Goal: Transaction & Acquisition: Purchase product/service

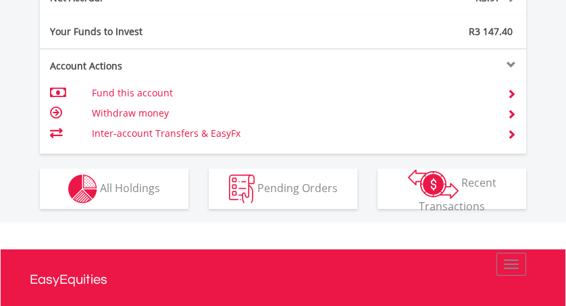
scroll to position [910, 0]
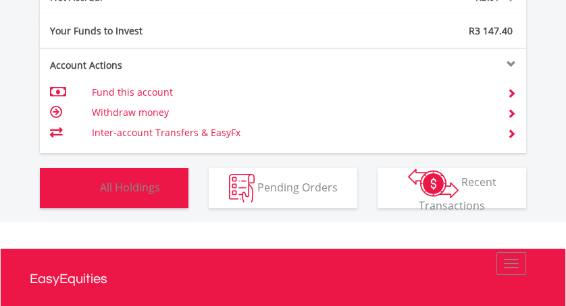
click at [126, 186] on span "All Holdings" at bounding box center [130, 187] width 60 height 15
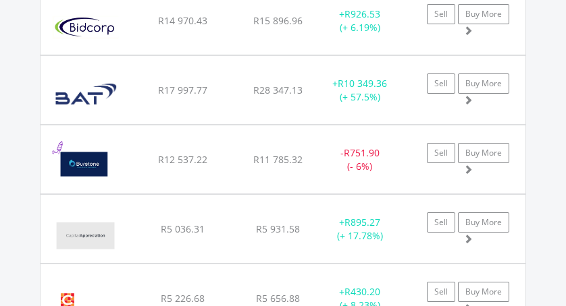
scroll to position [1449, 0]
click at [99, 92] on img at bounding box center [86, 96] width 78 height 48
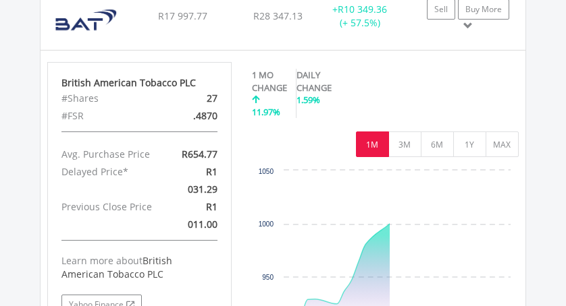
scroll to position [1525, 0]
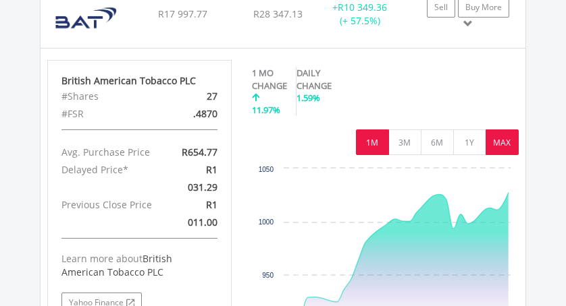
click at [499, 140] on button "MAX" at bounding box center [501, 143] width 33 height 26
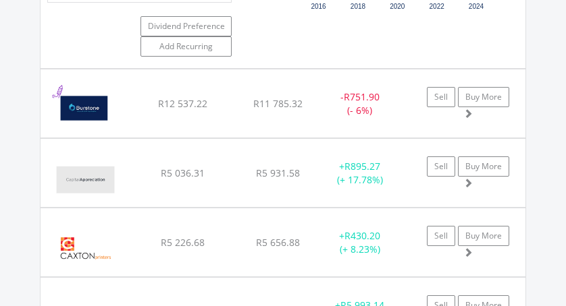
scroll to position [1870, 0]
click at [107, 168] on img at bounding box center [85, 179] width 76 height 48
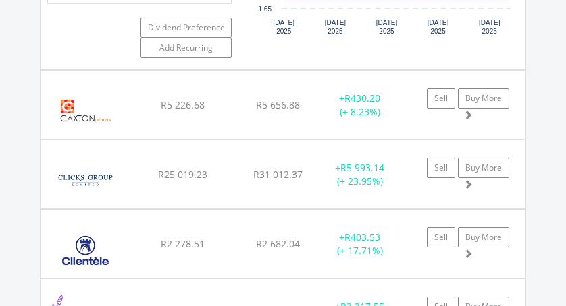
scroll to position [2338, 0]
click at [101, 175] on img at bounding box center [85, 181] width 76 height 48
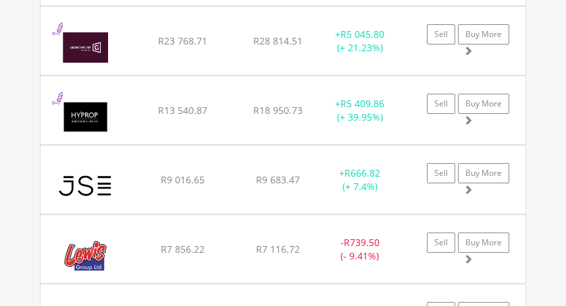
scroll to position [3358, 0]
click at [114, 41] on img at bounding box center [85, 47] width 76 height 48
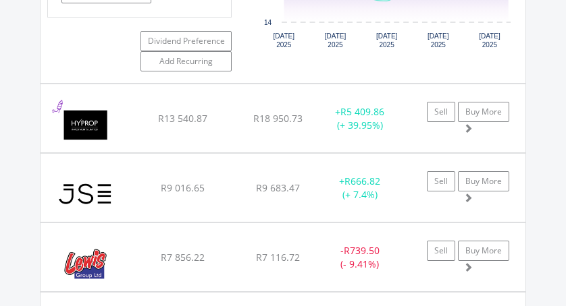
scroll to position [3683, 0]
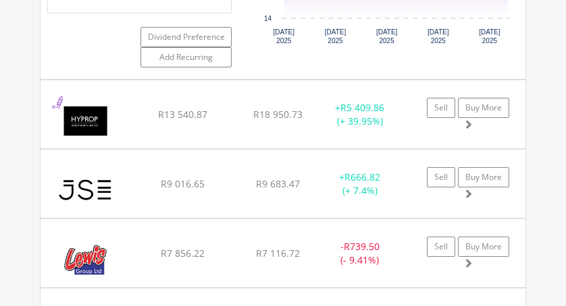
click at [128, 115] on div "Hyprop Inv Limited" at bounding box center [89, 121] width 85 height 55
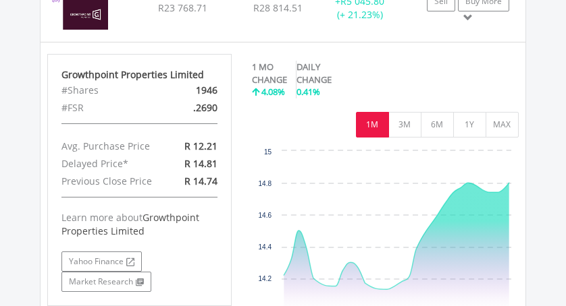
scroll to position [3389, 0]
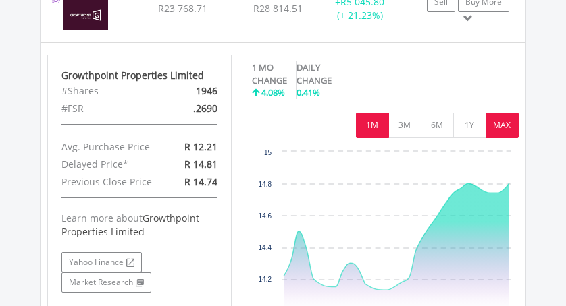
click at [497, 128] on button "MAX" at bounding box center [501, 126] width 33 height 26
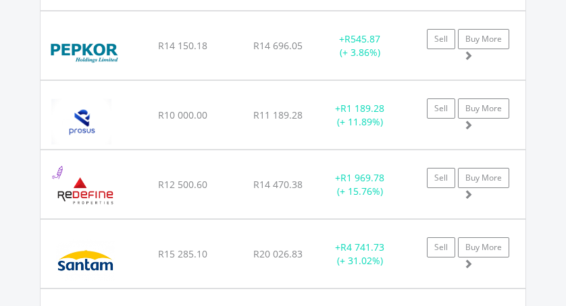
scroll to position [4569, 0]
click at [104, 123] on img at bounding box center [81, 121] width 68 height 48
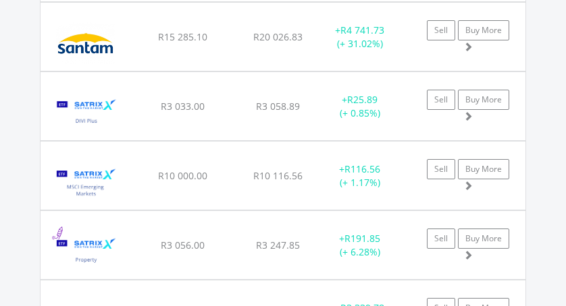
scroll to position [5141, 0]
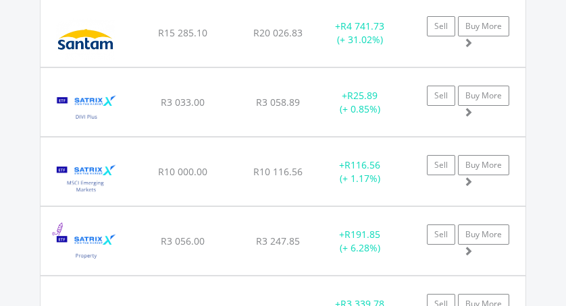
click at [97, 111] on img at bounding box center [86, 109] width 78 height 48
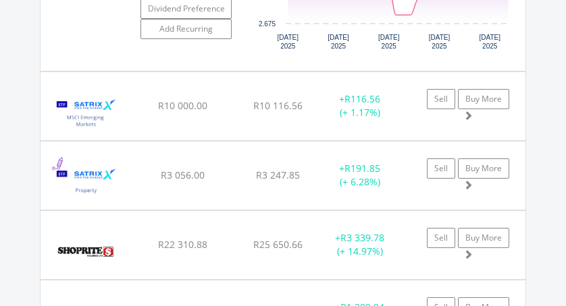
scroll to position [5524, 0]
click at [110, 123] on img at bounding box center [86, 112] width 78 height 48
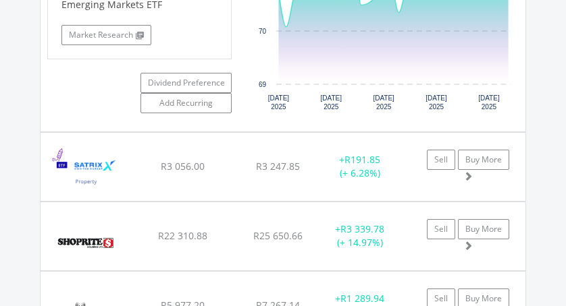
scroll to position [5849, 0]
click at [123, 178] on img at bounding box center [86, 174] width 78 height 48
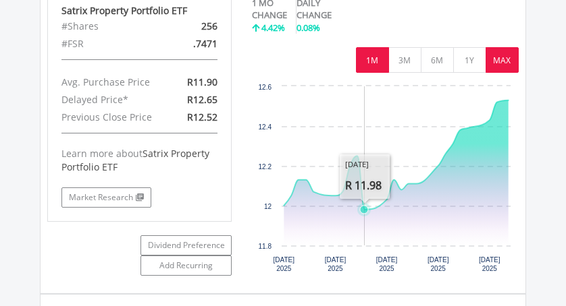
click at [499, 70] on button "MAX" at bounding box center [501, 60] width 33 height 26
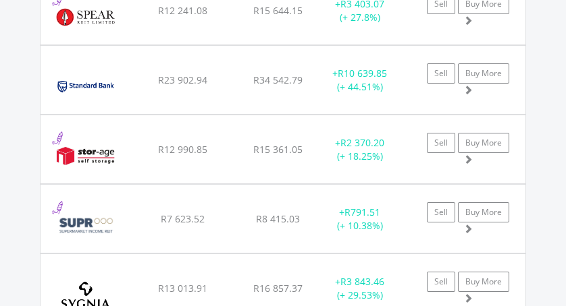
scroll to position [6543, 0]
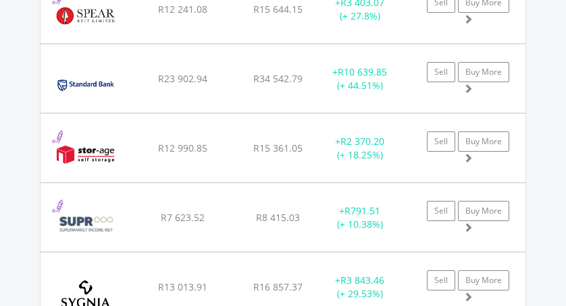
click at [99, 89] on img at bounding box center [85, 85] width 76 height 48
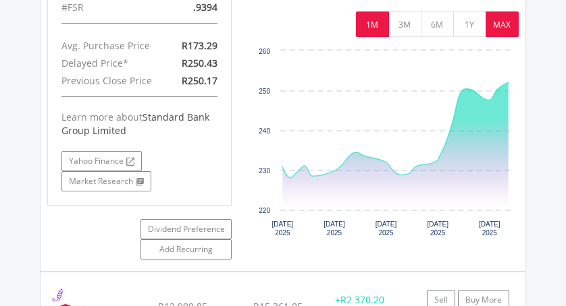
click at [499, 37] on button "MAX" at bounding box center [501, 24] width 33 height 26
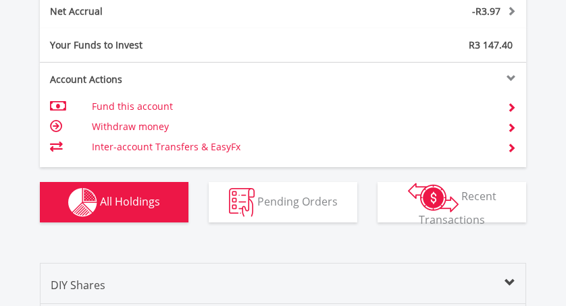
scroll to position [0, 0]
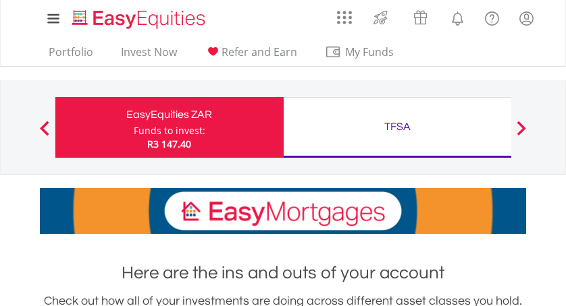
click at [402, 128] on div "TFSA" at bounding box center [398, 126] width 212 height 19
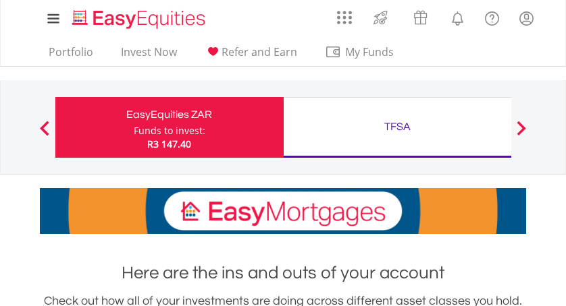
click at [399, 121] on div "TFSA" at bounding box center [398, 126] width 212 height 19
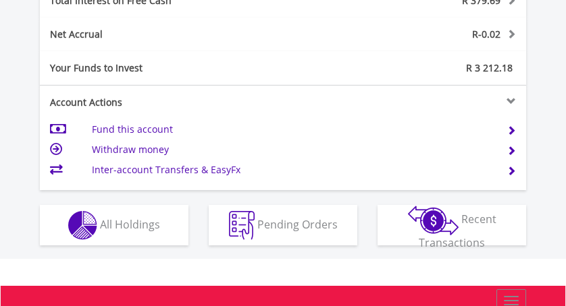
scroll to position [821, 0]
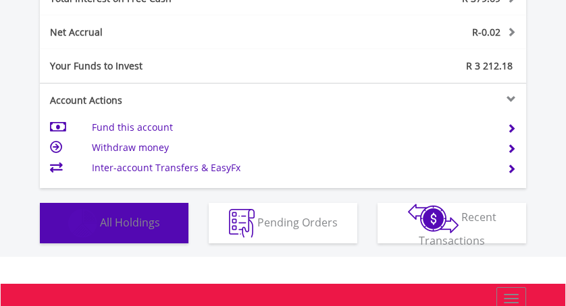
click at [129, 222] on span "All Holdings" at bounding box center [130, 222] width 60 height 15
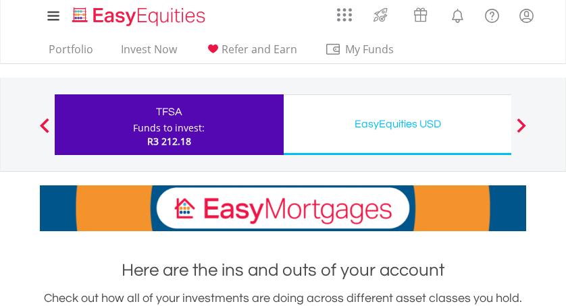
scroll to position [0, 0]
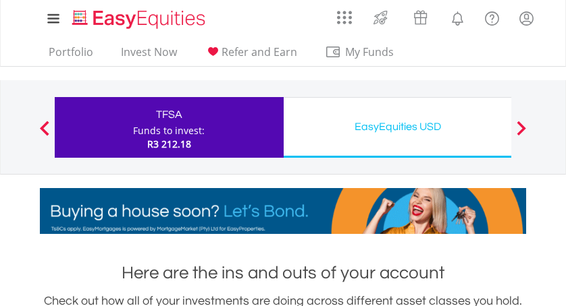
click at [398, 121] on div "EasyEquities USD" at bounding box center [398, 126] width 212 height 19
click at [397, 117] on div "EasyEquities USD" at bounding box center [398, 126] width 212 height 19
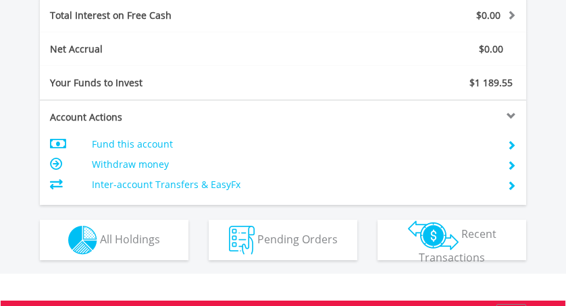
scroll to position [779, 0]
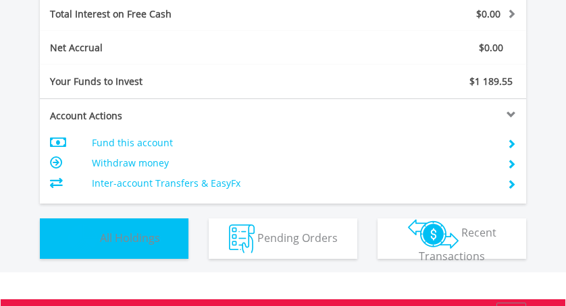
click at [119, 239] on span "All Holdings" at bounding box center [130, 237] width 60 height 15
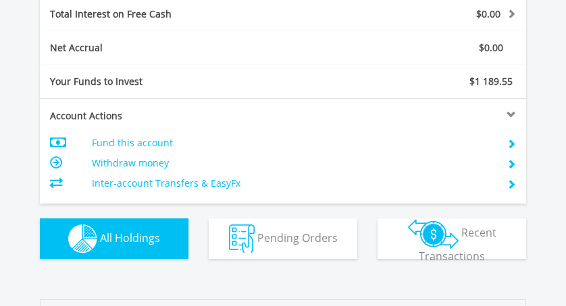
scroll to position [1078, 0]
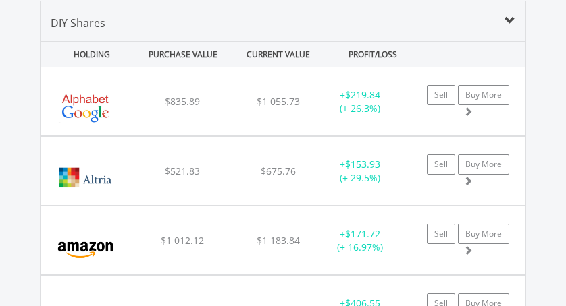
click at [111, 105] on img at bounding box center [85, 108] width 76 height 48
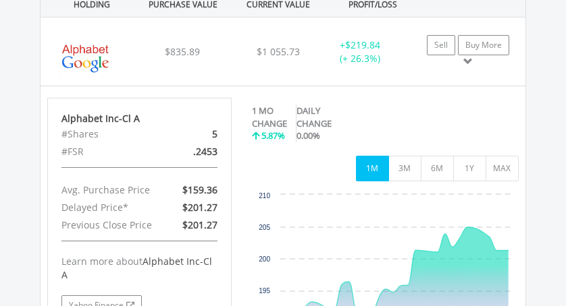
scroll to position [1154, 0]
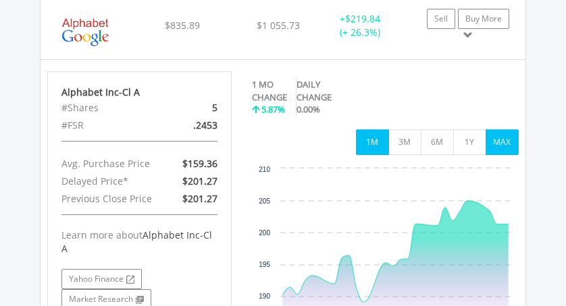
click at [496, 142] on button "MAX" at bounding box center [501, 143] width 33 height 26
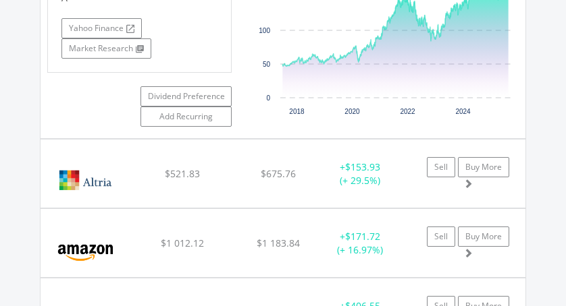
scroll to position [1408, 0]
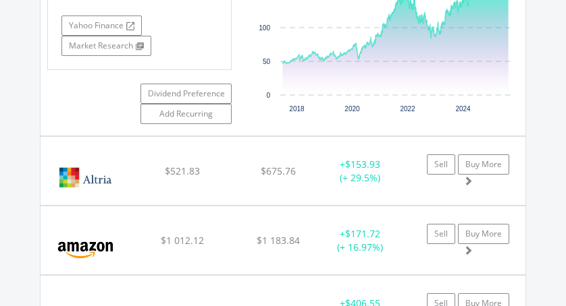
click at [109, 169] on img at bounding box center [85, 178] width 76 height 48
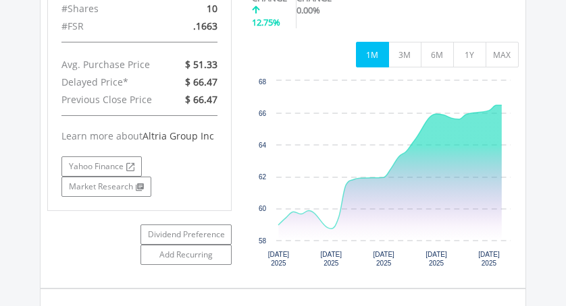
scroll to position [1656, 0]
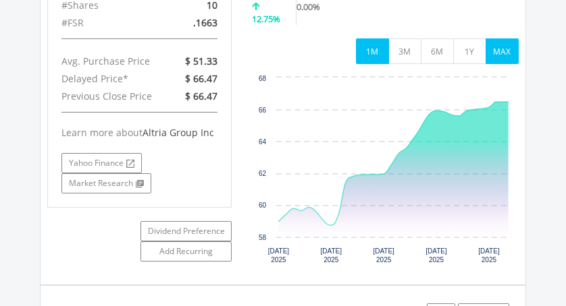
click at [499, 47] on button "MAX" at bounding box center [501, 51] width 33 height 26
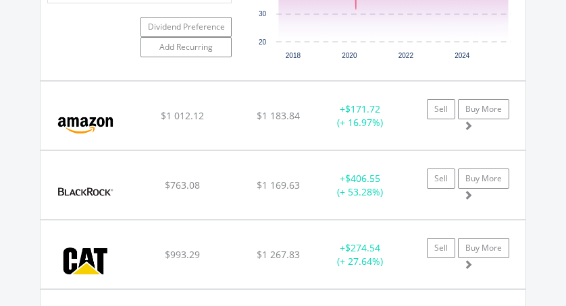
scroll to position [1862, 0]
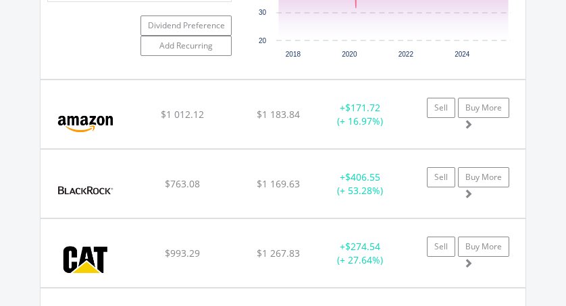
click at [113, 119] on img at bounding box center [85, 121] width 76 height 48
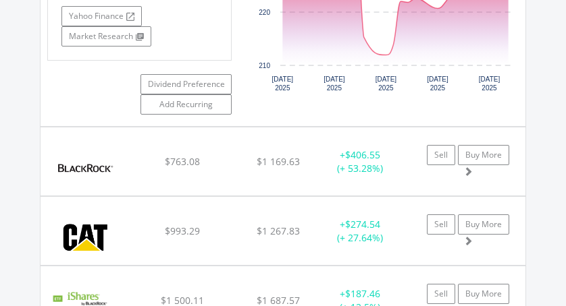
click at [109, 156] on img at bounding box center [85, 168] width 76 height 48
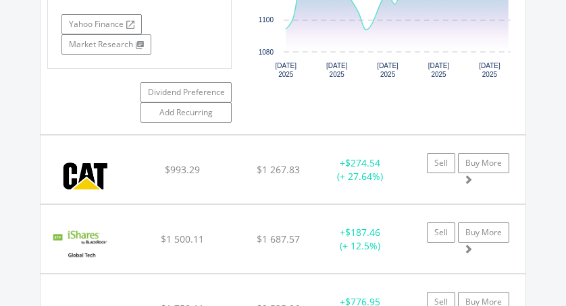
click at [122, 171] on img at bounding box center [85, 177] width 76 height 48
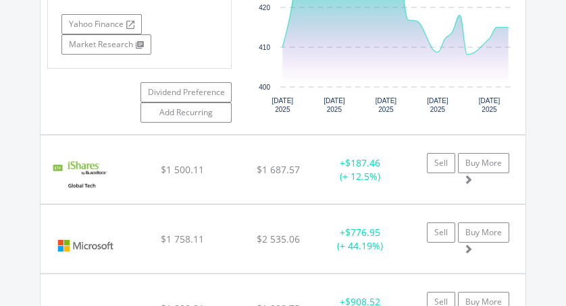
scroll to position [3020, 0]
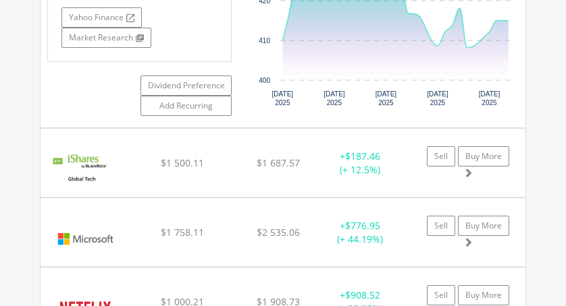
click at [113, 159] on img at bounding box center [81, 170] width 68 height 48
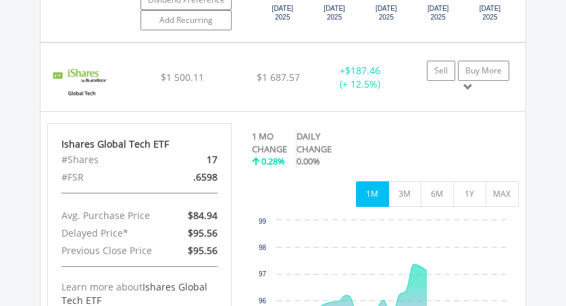
scroll to position [3109, 0]
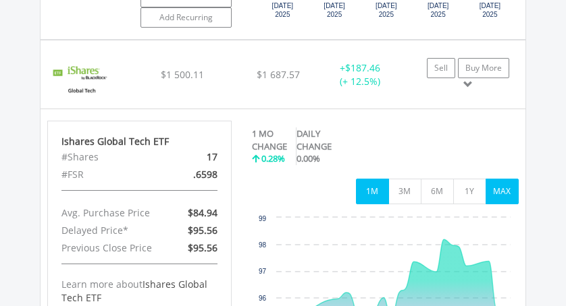
click at [499, 190] on button "MAX" at bounding box center [501, 192] width 33 height 26
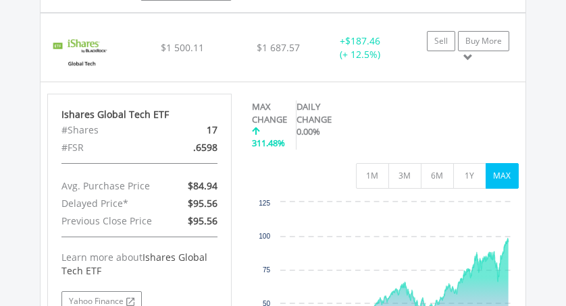
scroll to position [3139, 0]
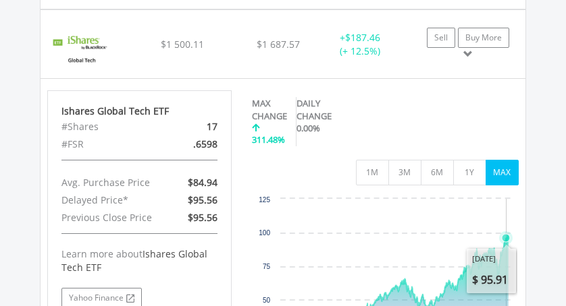
click at [510, 234] on icon "Interactive chart" at bounding box center [505, 237] width 13 height 13
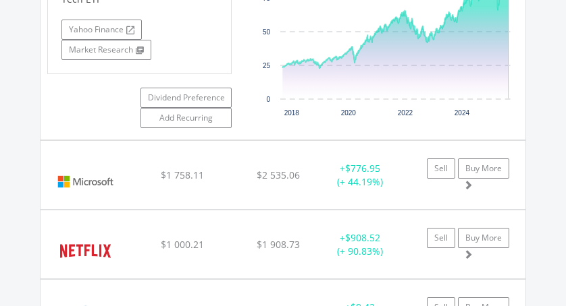
scroll to position [3412, 0]
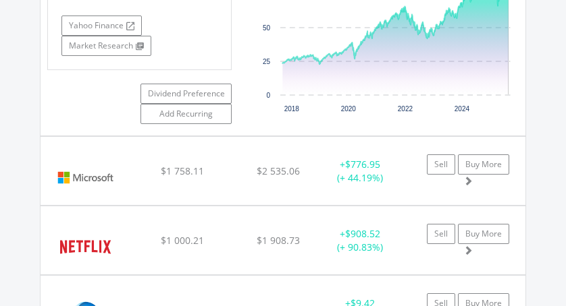
click at [112, 170] on img at bounding box center [85, 178] width 76 height 48
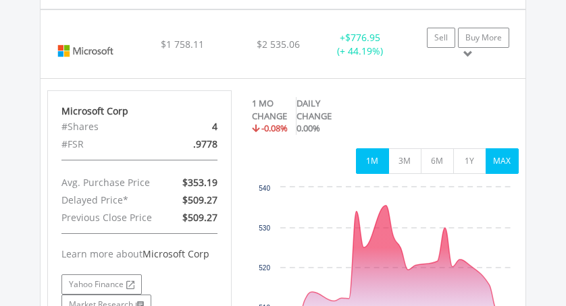
click at [499, 174] on button "MAX" at bounding box center [501, 161] width 33 height 26
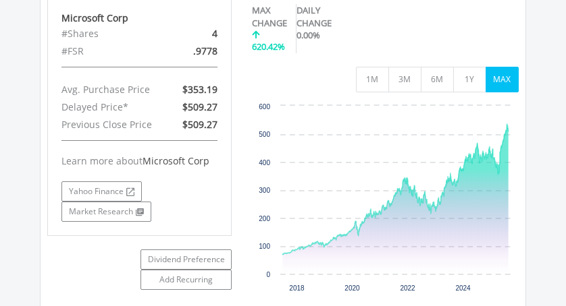
scroll to position [3632, 0]
click at [511, 126] on rect "Interactive chart" at bounding box center [384, 200] width 265 height 202
click at [506, 124] on icon "Interactive chart" at bounding box center [395, 189] width 225 height 131
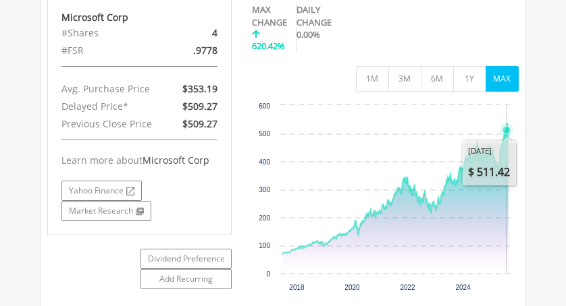
click at [508, 124] on icon "Interactive chart" at bounding box center [395, 189] width 225 height 131
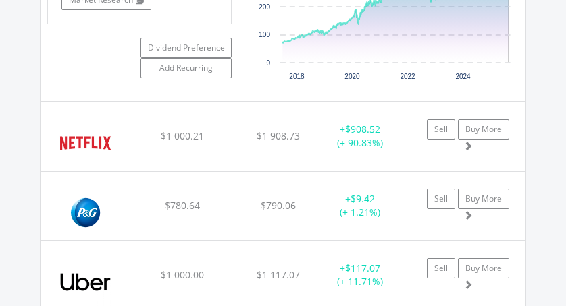
scroll to position [3844, 0]
click at [130, 130] on div "Netflix Inc" at bounding box center [89, 142] width 85 height 55
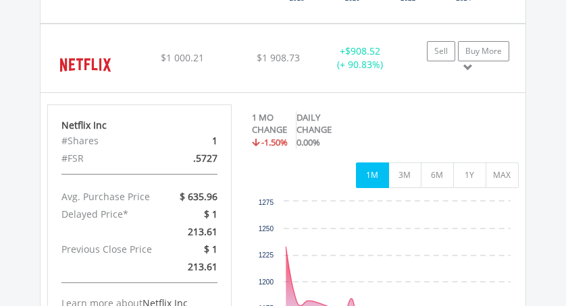
scroll to position [3928, 0]
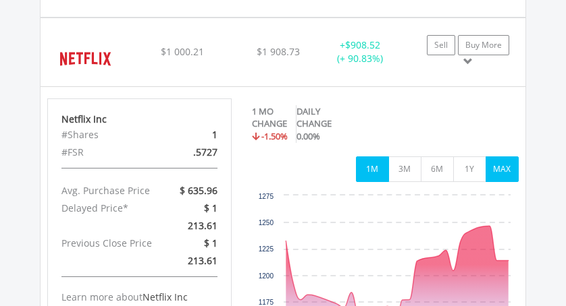
click at [492, 178] on button "MAX" at bounding box center [501, 170] width 33 height 26
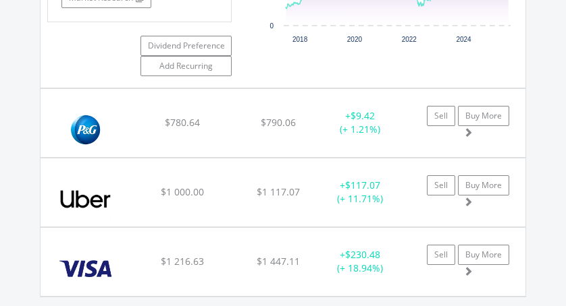
scroll to position [4303, 0]
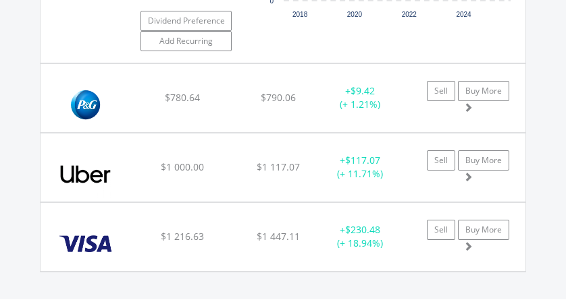
click at [104, 171] on img at bounding box center [85, 175] width 76 height 48
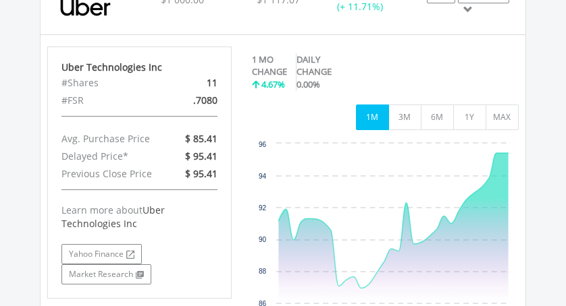
scroll to position [4477, 0]
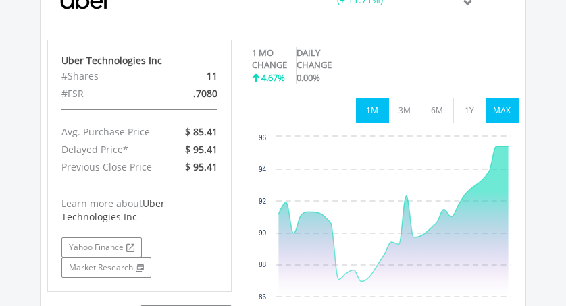
click at [502, 111] on button "MAX" at bounding box center [501, 111] width 33 height 26
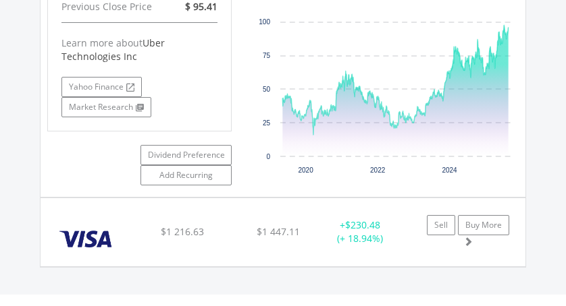
scroll to position [4639, 0]
click at [126, 233] on div "Visa Inc-Class A Shares" at bounding box center [89, 238] width 85 height 55
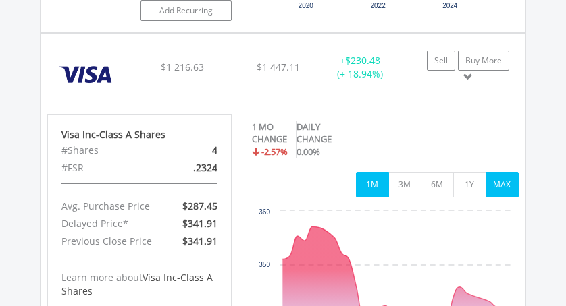
click at [496, 196] on button "MAX" at bounding box center [501, 185] width 33 height 26
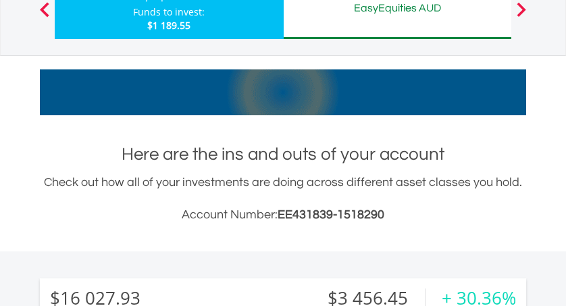
scroll to position [0, 0]
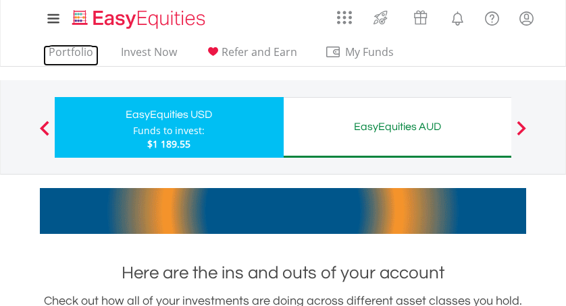
click at [71, 49] on link "Portfolio" at bounding box center [70, 55] width 55 height 21
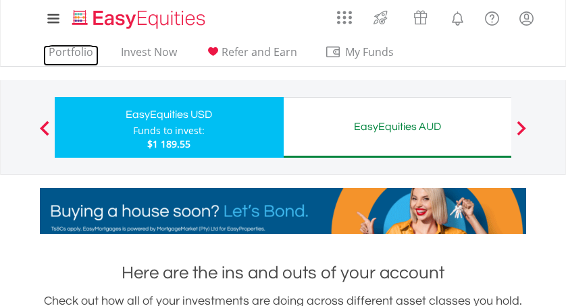
click at [74, 51] on link "Portfolio" at bounding box center [70, 55] width 55 height 21
